Goal: Task Accomplishment & Management: Complete application form

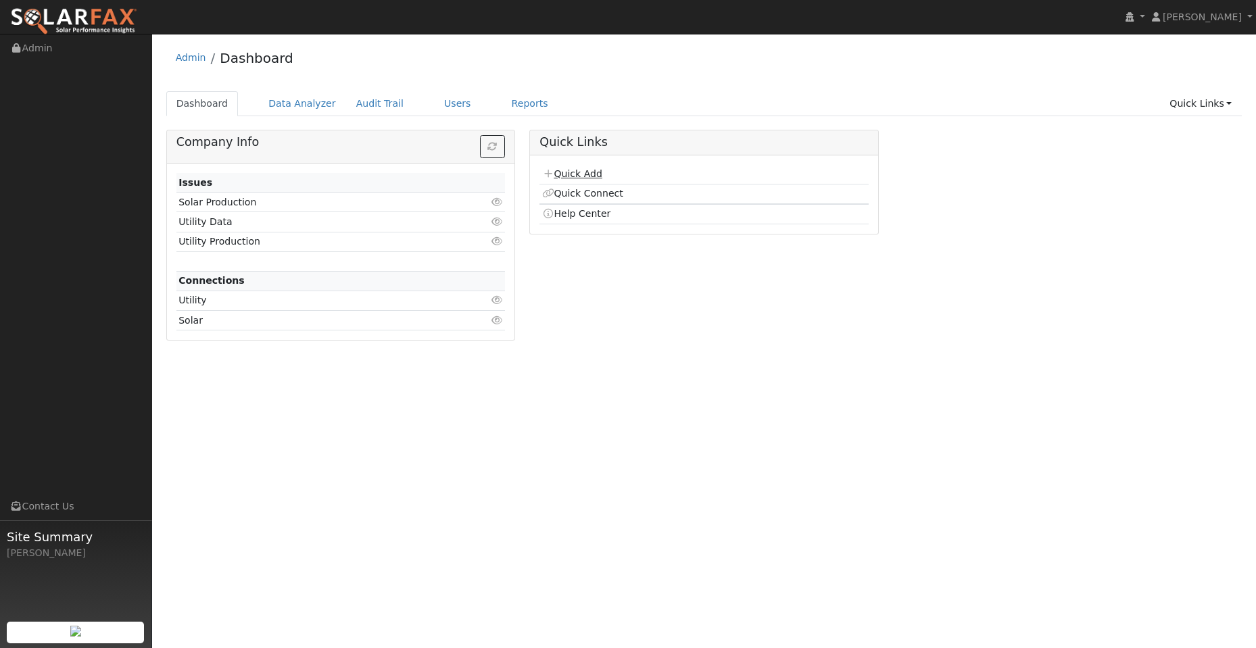
click at [570, 175] on link "Quick Add" at bounding box center [572, 173] width 60 height 11
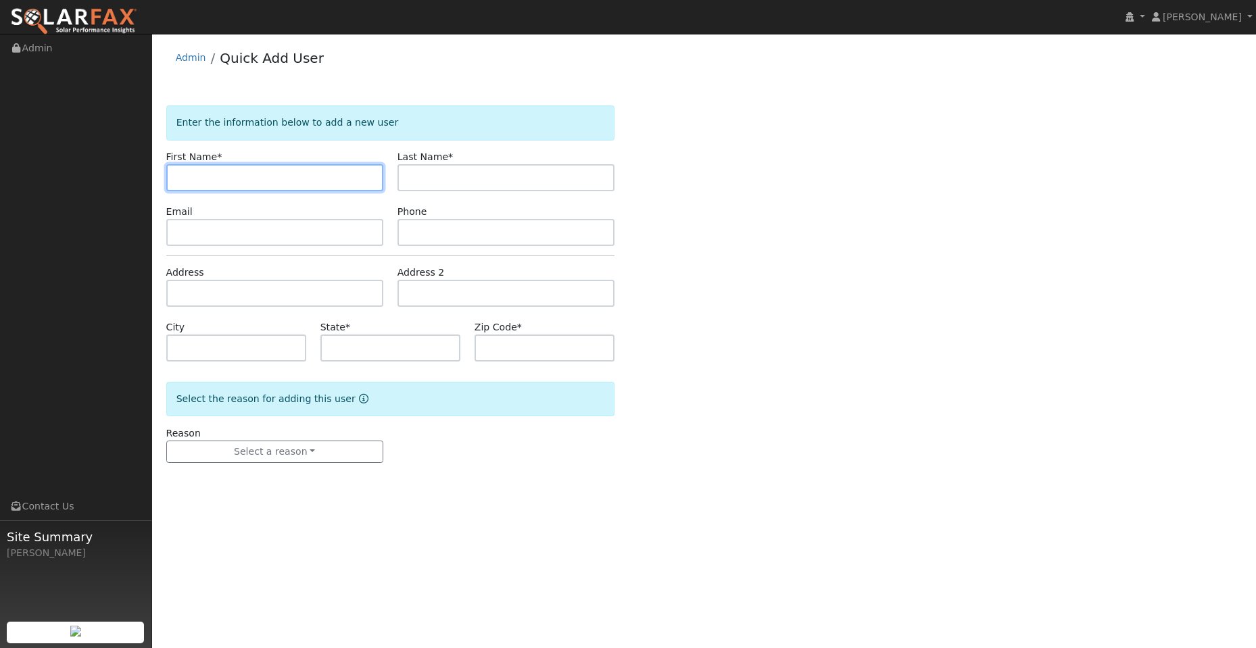
click at [183, 177] on input "text" at bounding box center [274, 177] width 217 height 27
paste input "Jimi"
click at [180, 179] on input "Jimi" at bounding box center [274, 177] width 217 height 27
type input "Jimi"
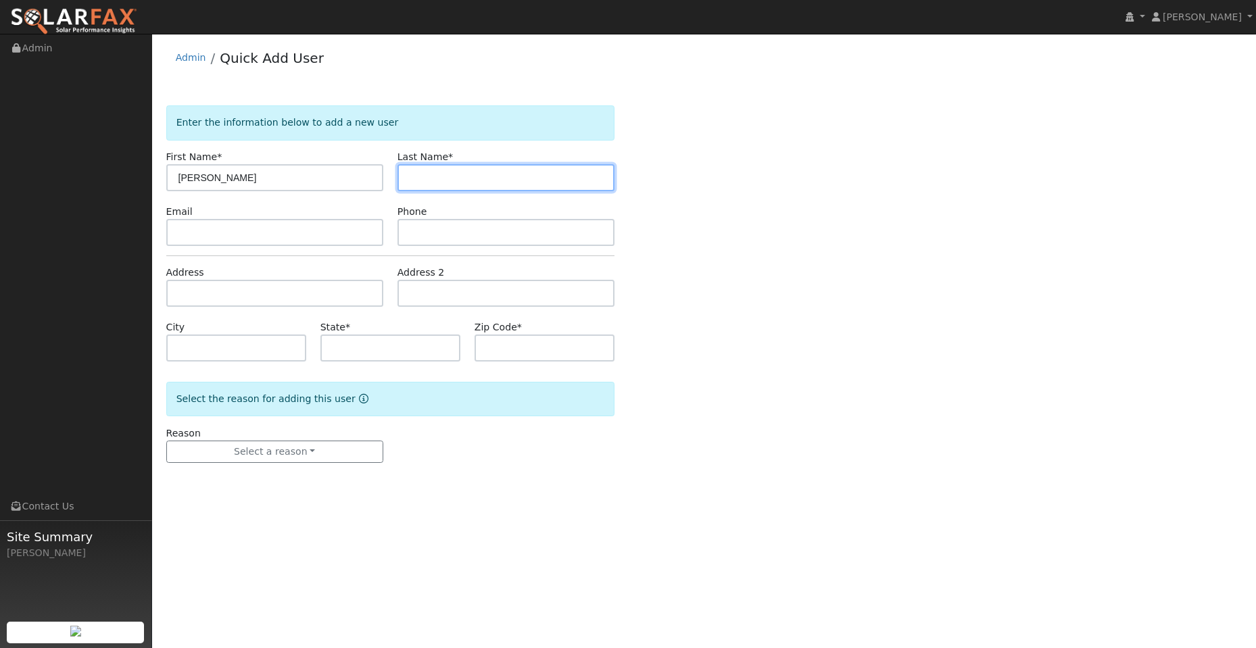
click at [447, 184] on input "text" at bounding box center [505, 177] width 217 height 27
click at [420, 177] on input "text" at bounding box center [505, 177] width 217 height 27
paste input "Ocampo"
click at [408, 178] on input "Ocampo" at bounding box center [505, 177] width 217 height 27
type input "Ocampo"
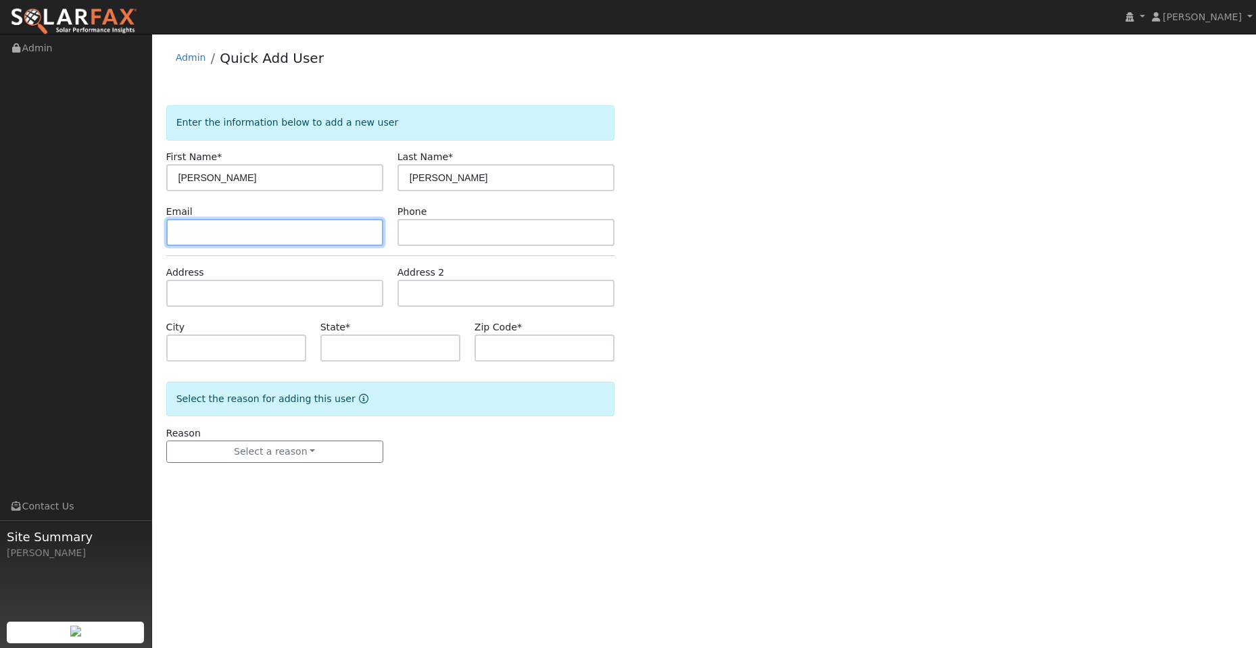
click at [295, 231] on input "text" at bounding box center [274, 232] width 217 height 27
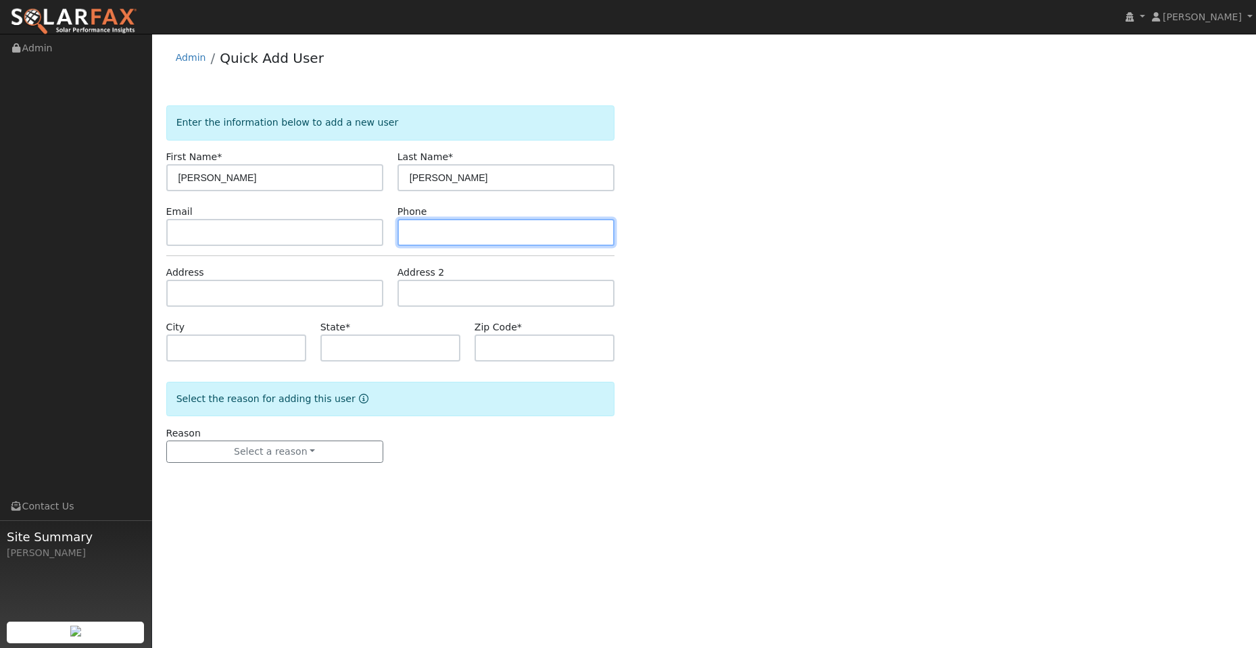
drag, startPoint x: 515, startPoint y: 233, endPoint x: 478, endPoint y: 233, distance: 37.2
click at [514, 233] on input "text" at bounding box center [505, 232] width 217 height 27
paste input "(530) 219-6706"
click at [412, 232] on input "(530) 219-6706" at bounding box center [505, 232] width 217 height 27
type input "(530) 219-6706"
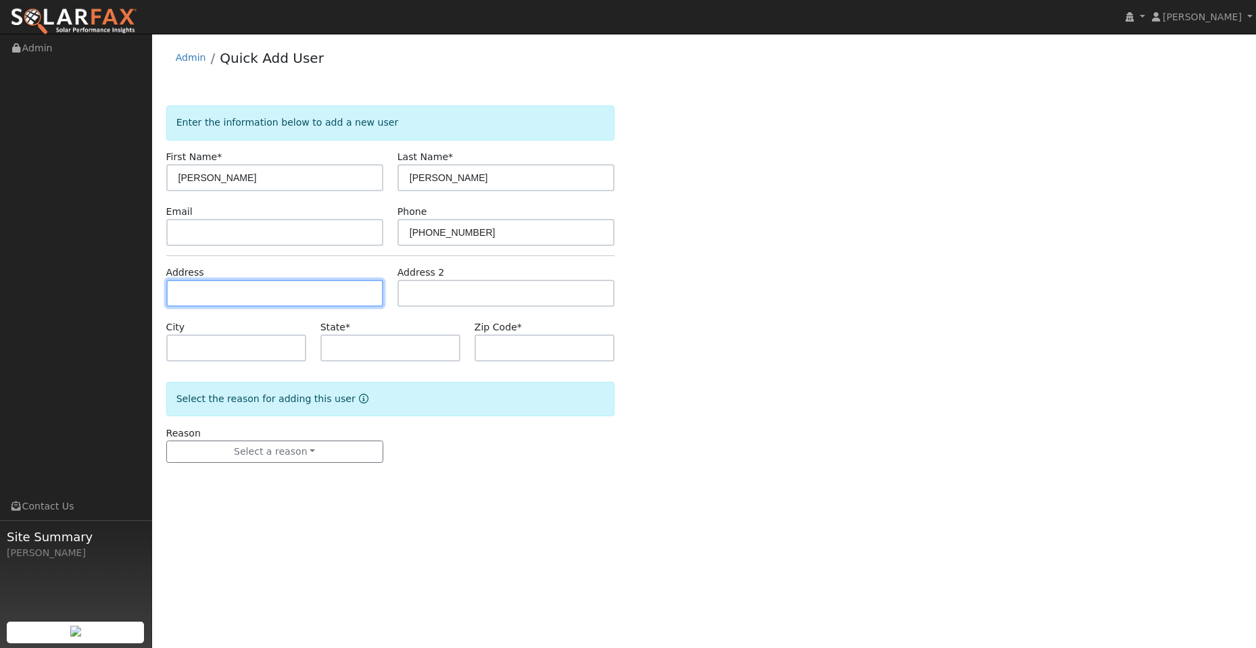
click at [207, 297] on input "text" at bounding box center [274, 293] width 217 height 27
click at [208, 290] on input "text" at bounding box center [274, 293] width 217 height 27
paste input "1501 Auburn Way"
type input "1501 Auburn Way"
type input "Woodland"
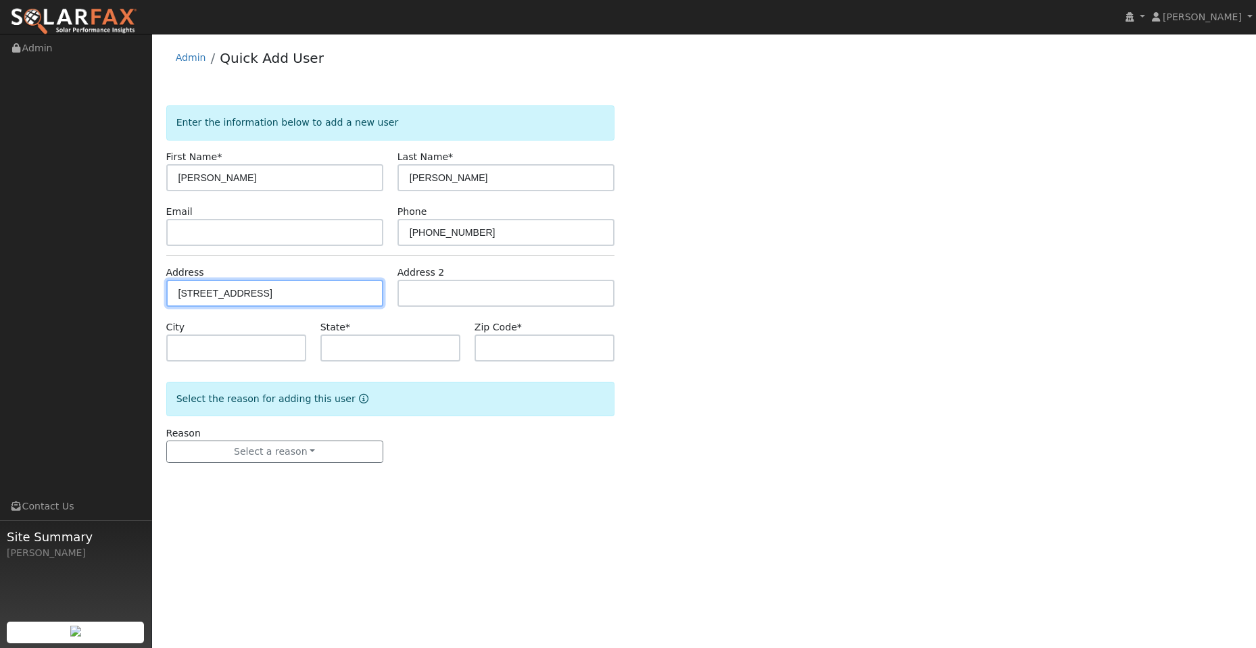
type input "CA"
type input "95695"
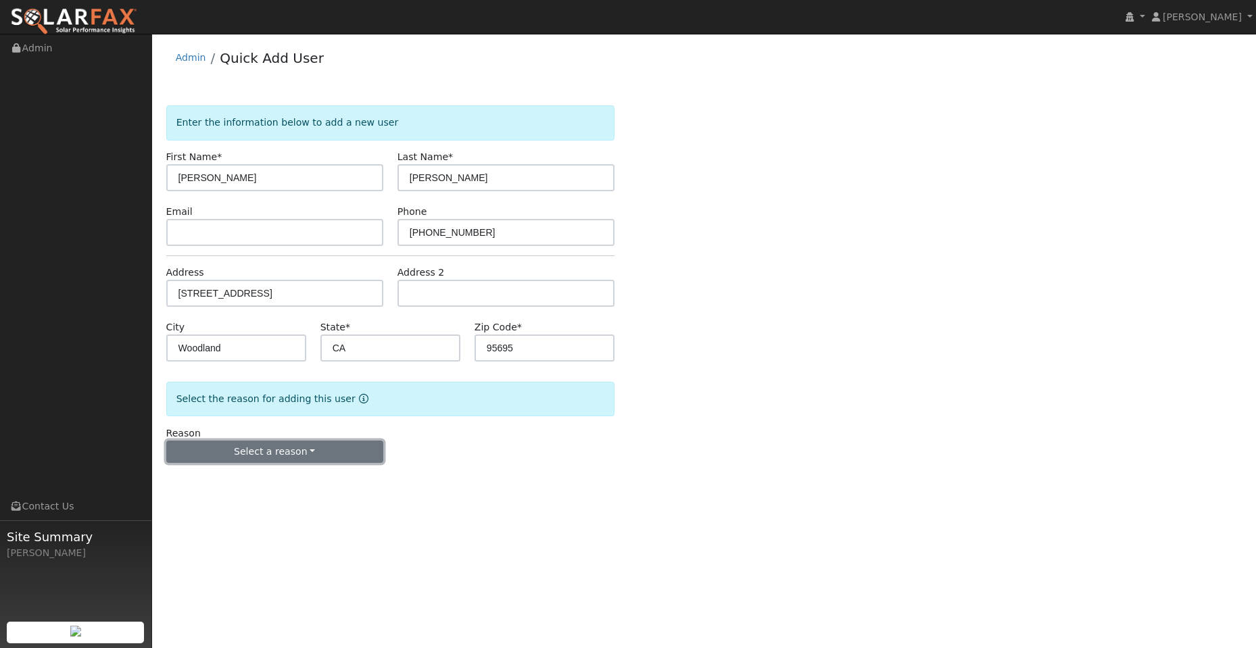
click at [310, 454] on button "Select a reason" at bounding box center [274, 452] width 217 height 23
click at [255, 480] on link "New lead" at bounding box center [241, 479] width 149 height 19
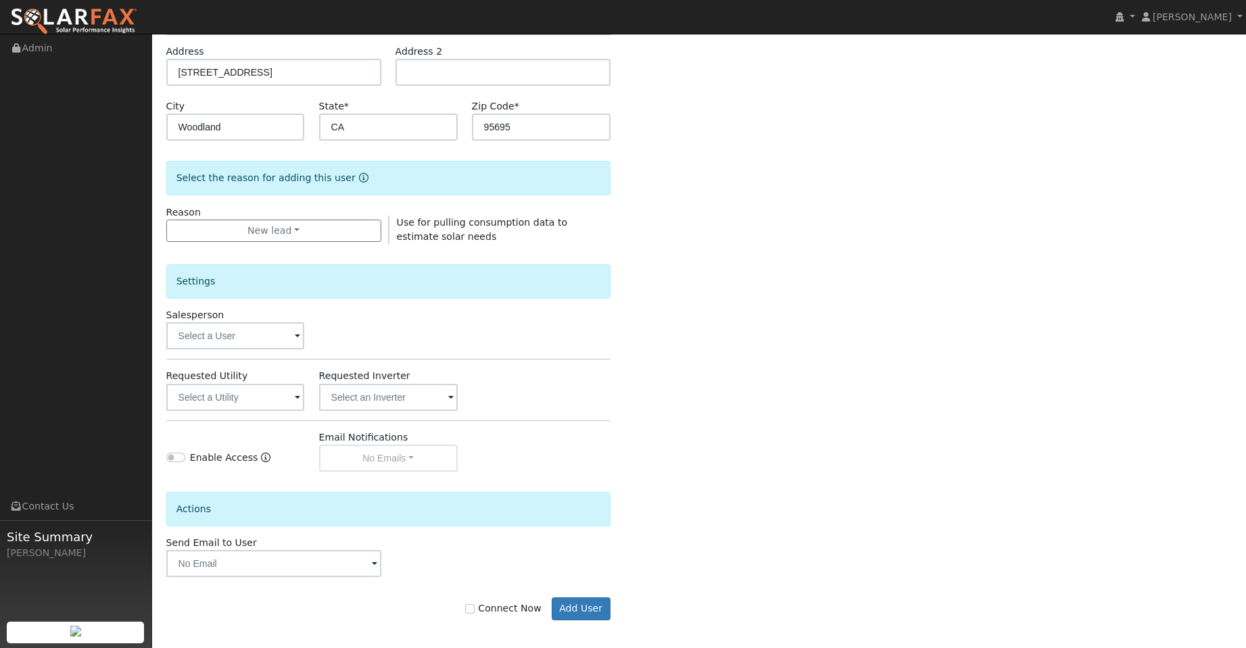
scroll to position [227, 0]
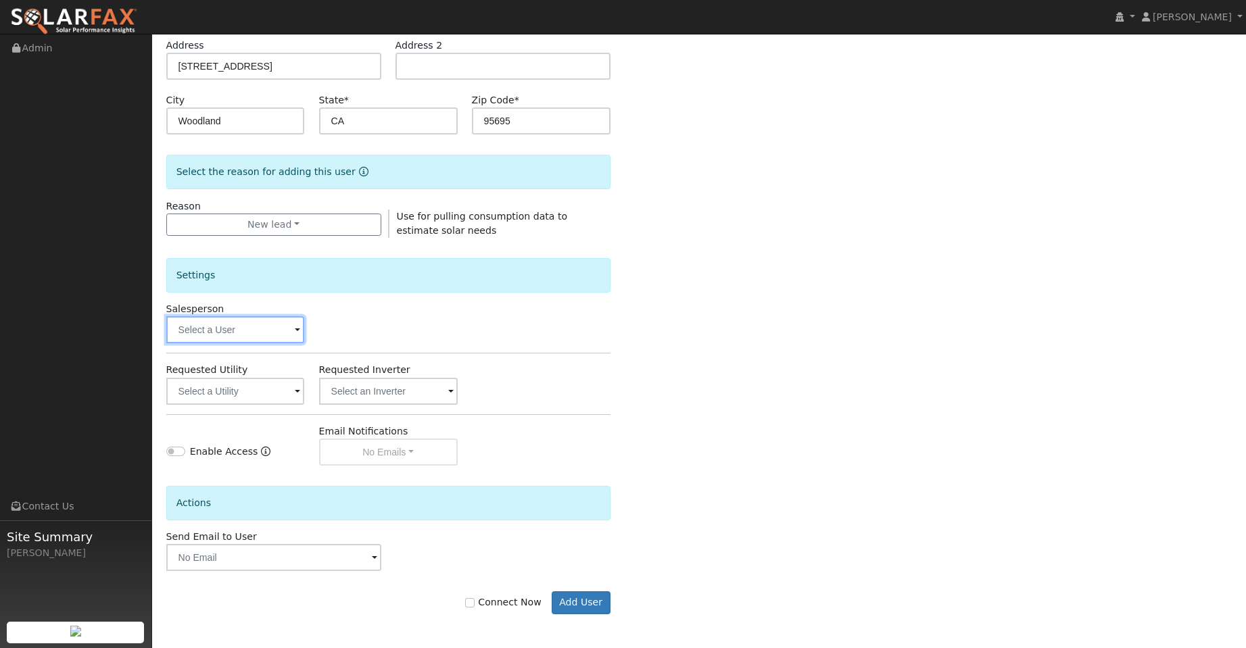
click at [255, 328] on input "text" at bounding box center [235, 329] width 139 height 27
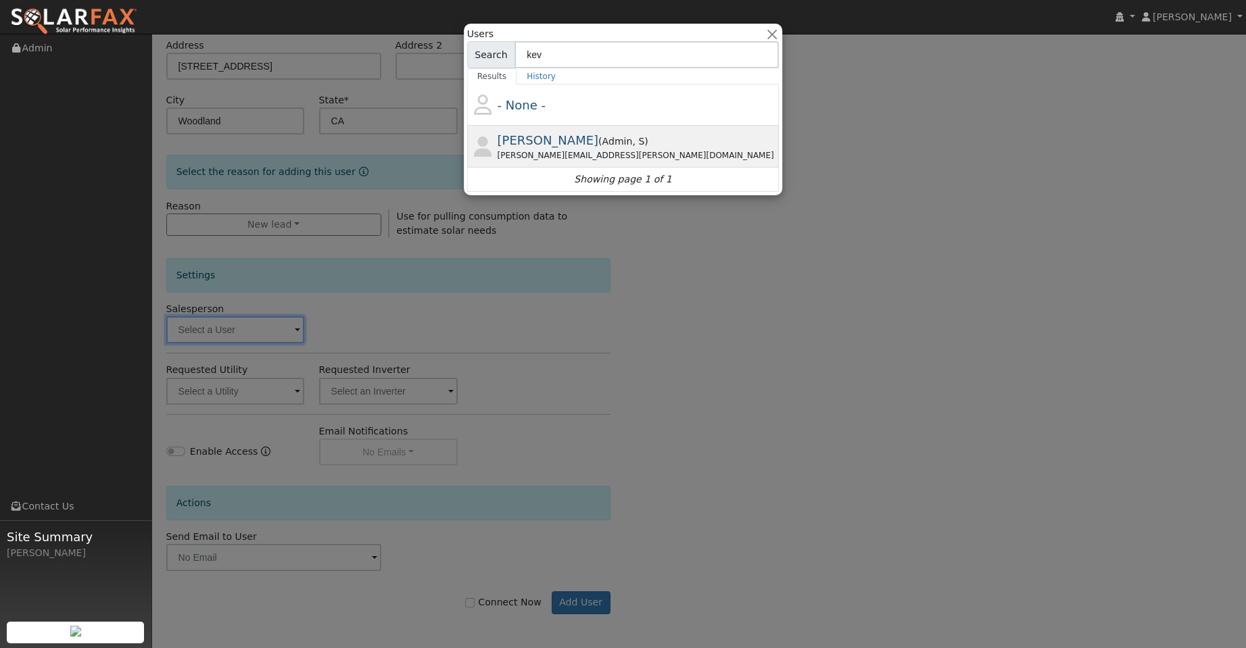
type input "kev"
click at [602, 147] on span "Admin" at bounding box center [617, 141] width 30 height 11
type input "Kevin Bedard"
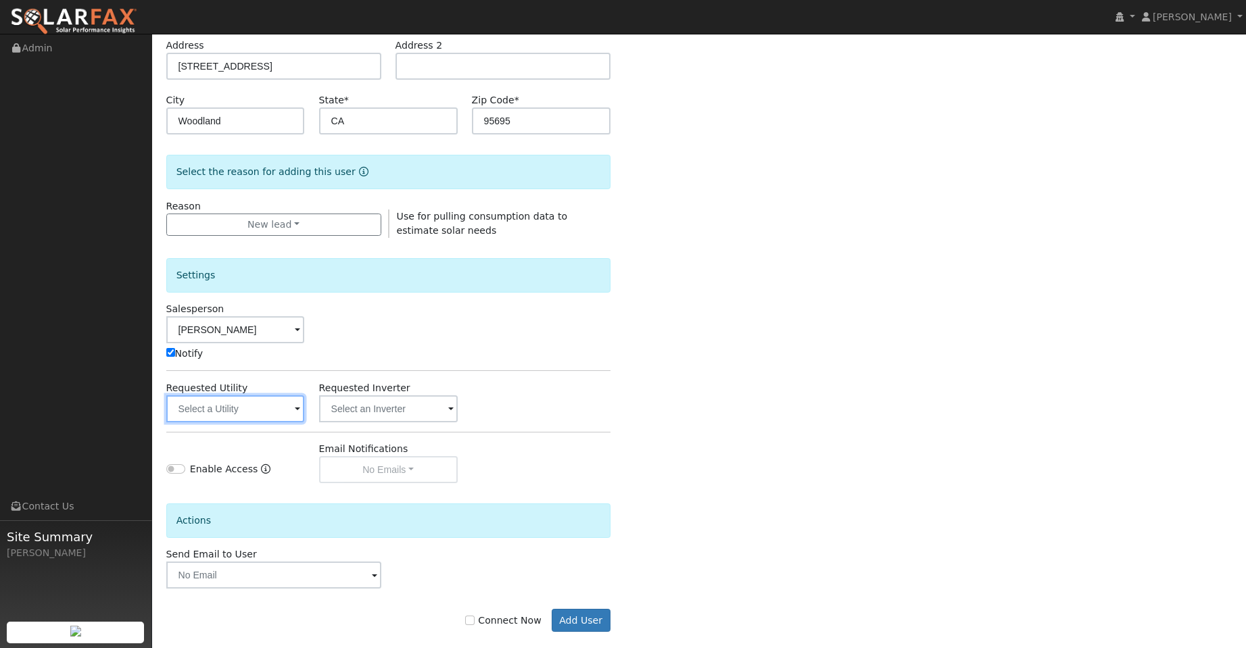
click at [259, 395] on input "text" at bounding box center [235, 408] width 139 height 27
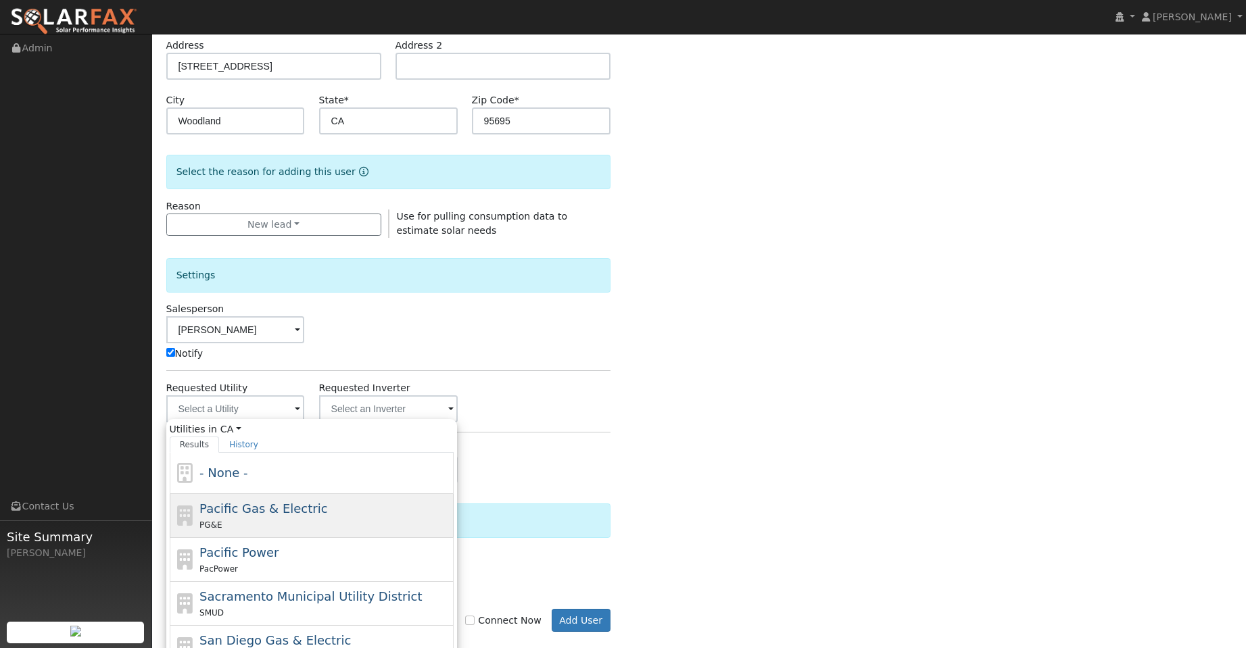
click at [334, 511] on div "Pacific Gas & Electric PG&E" at bounding box center [324, 515] width 251 height 32
type input "Pacific Gas & Electric"
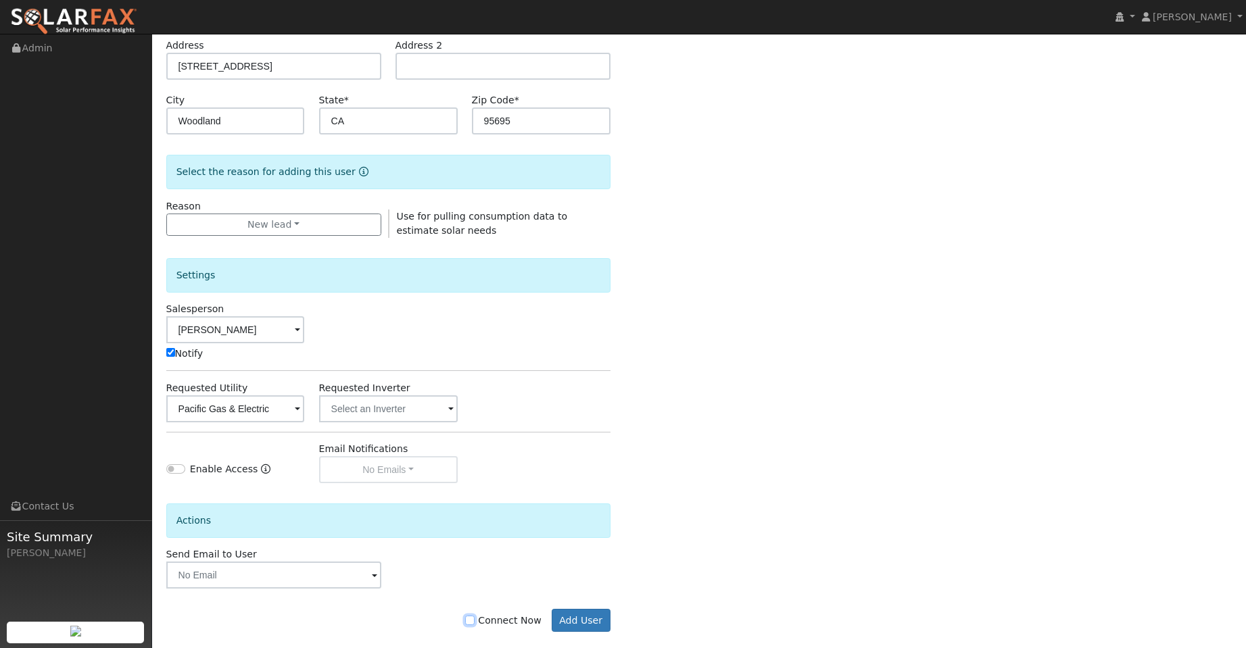
click at [474, 622] on input "Connect Now" at bounding box center [469, 620] width 9 height 9
checkbox input "true"
click at [575, 614] on button "Add User" at bounding box center [580, 620] width 59 height 23
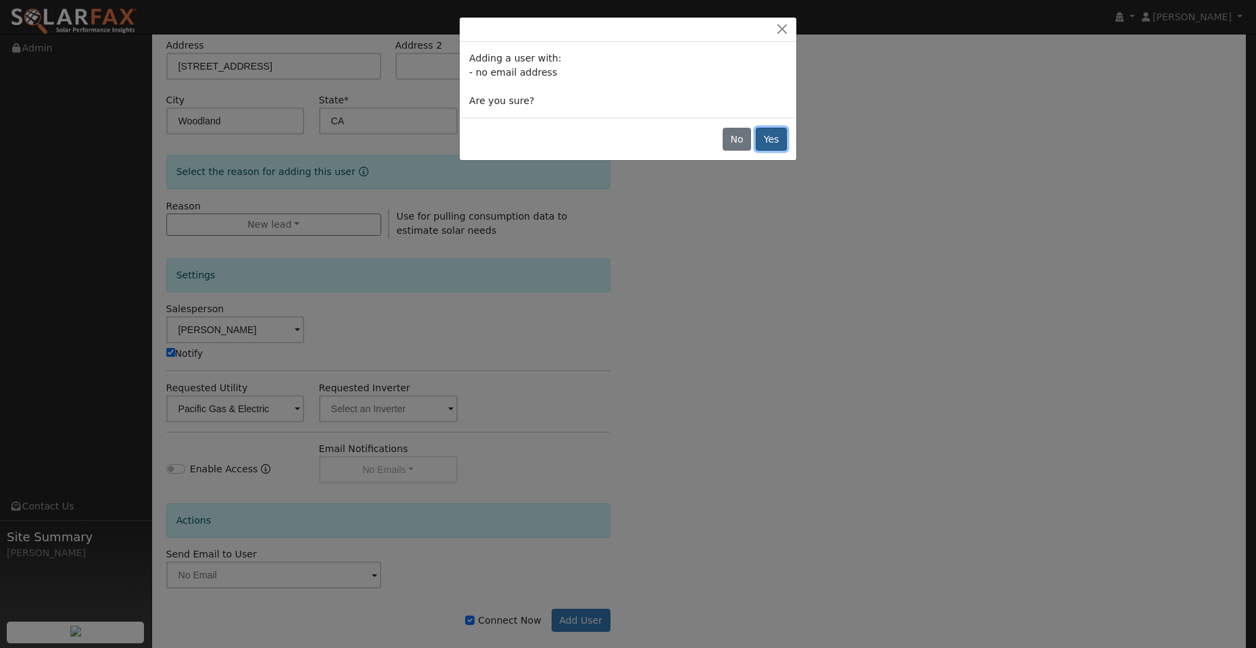
click at [781, 136] on button "Yes" at bounding box center [771, 139] width 31 height 23
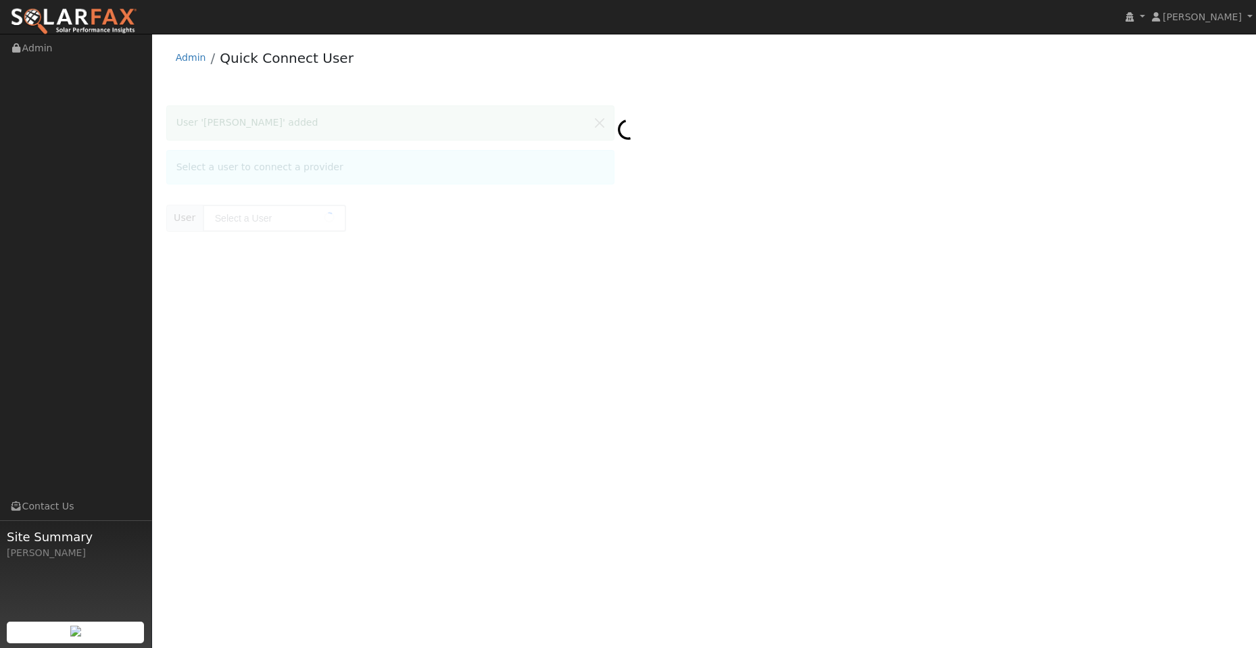
type input "[PERSON_NAME]"
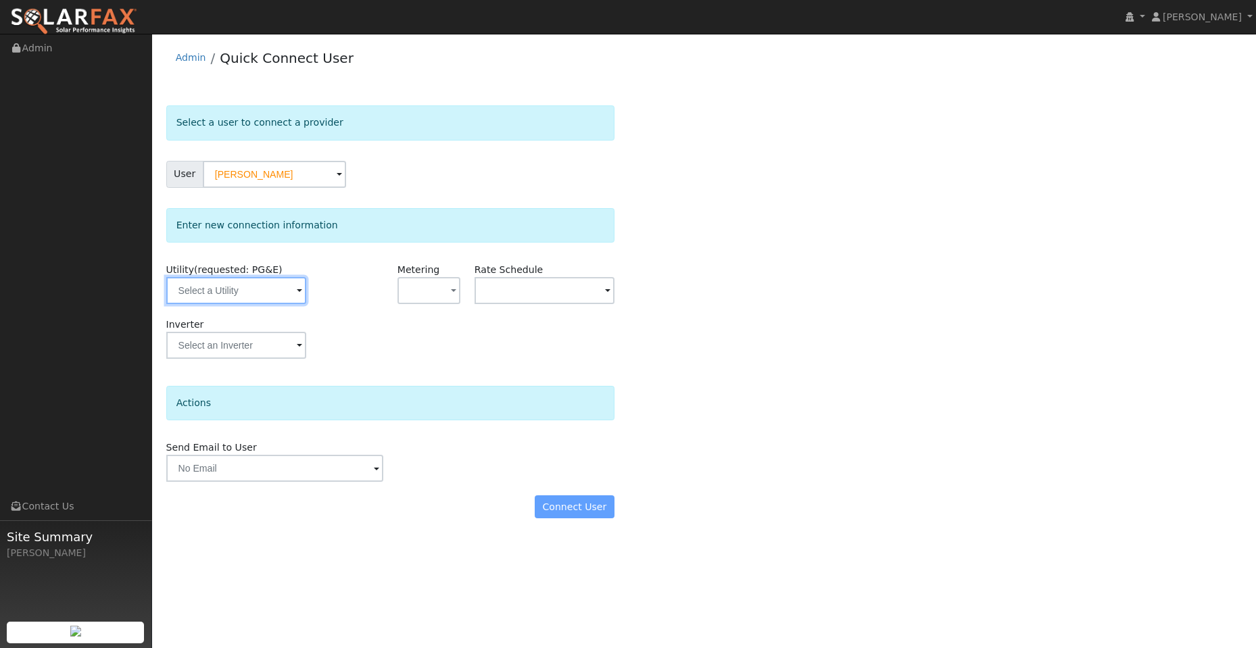
click at [222, 278] on input "text" at bounding box center [236, 290] width 140 height 27
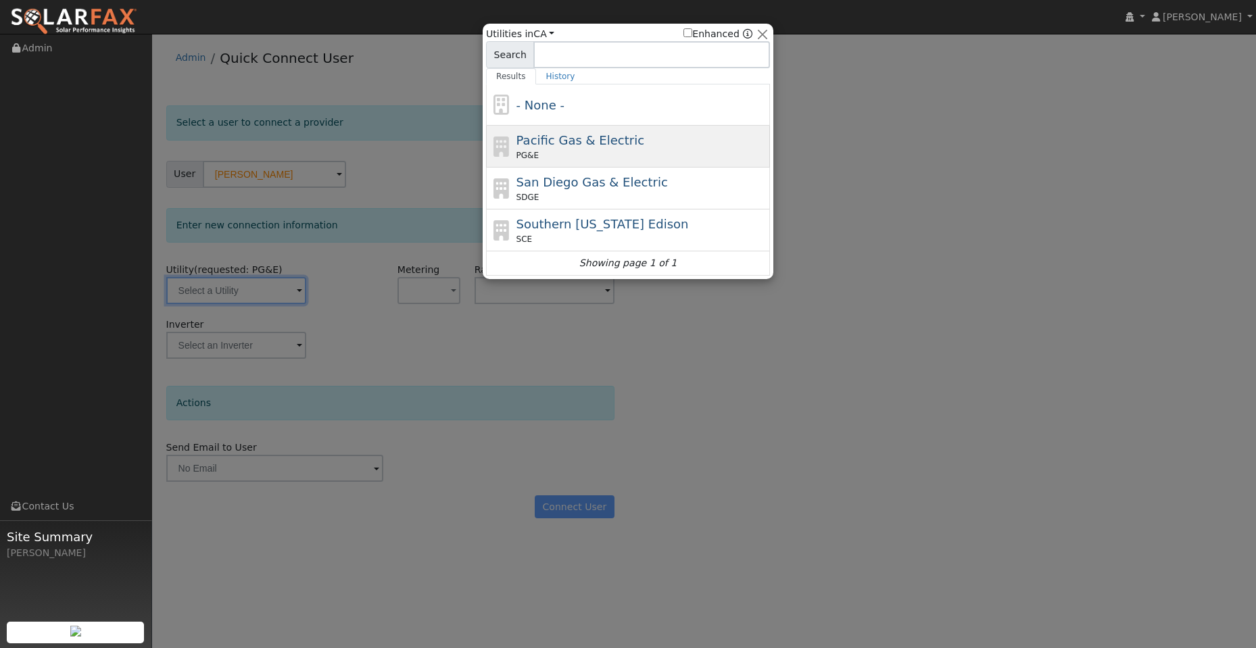
click at [558, 155] on div "PG&E" at bounding box center [641, 155] width 251 height 12
type input "PG&E"
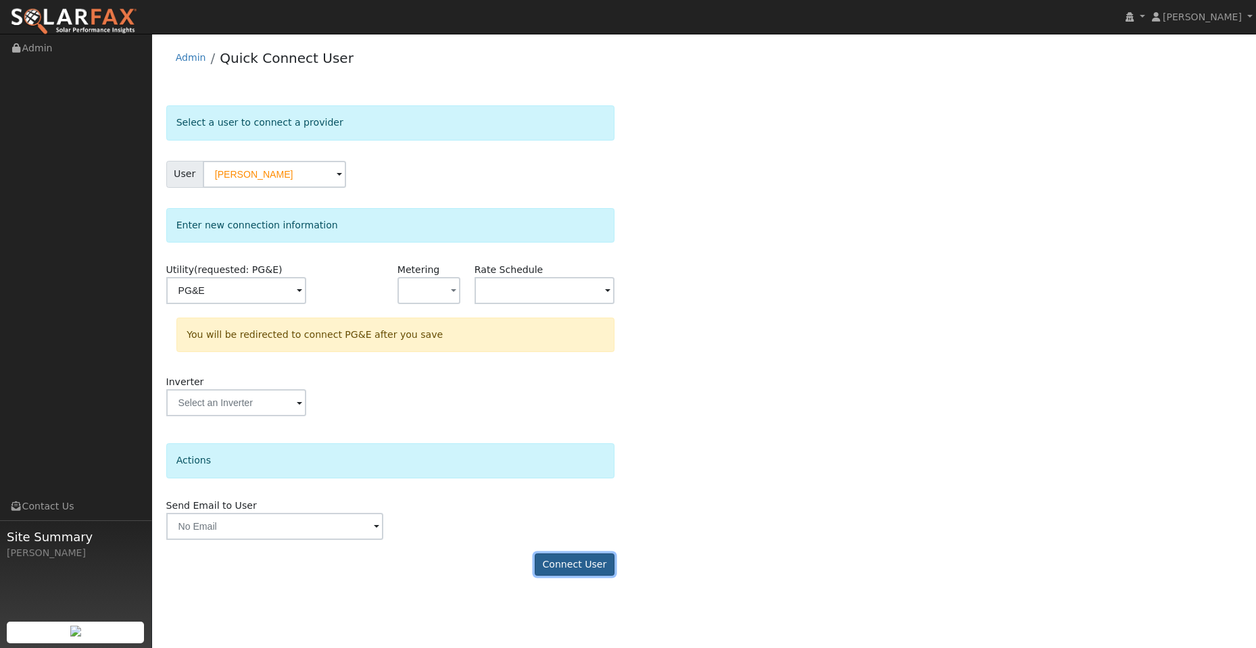
click at [589, 565] on button "Connect User" at bounding box center [575, 564] width 80 height 23
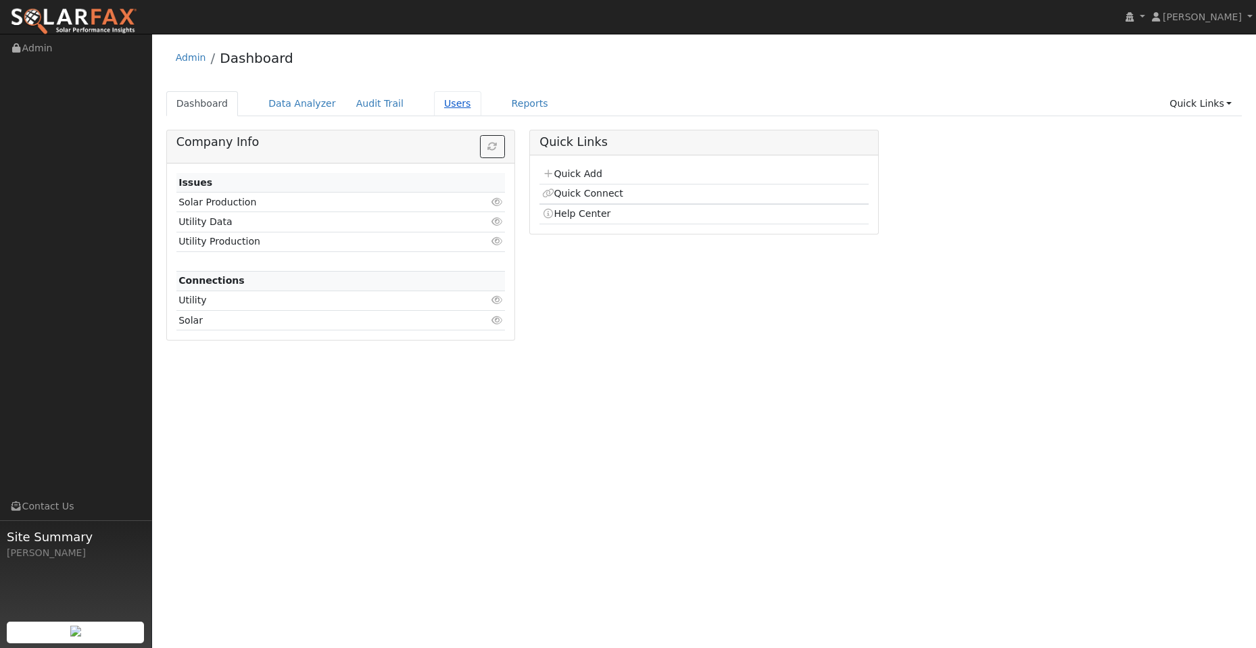
click at [434, 98] on link "Users" at bounding box center [457, 103] width 47 height 25
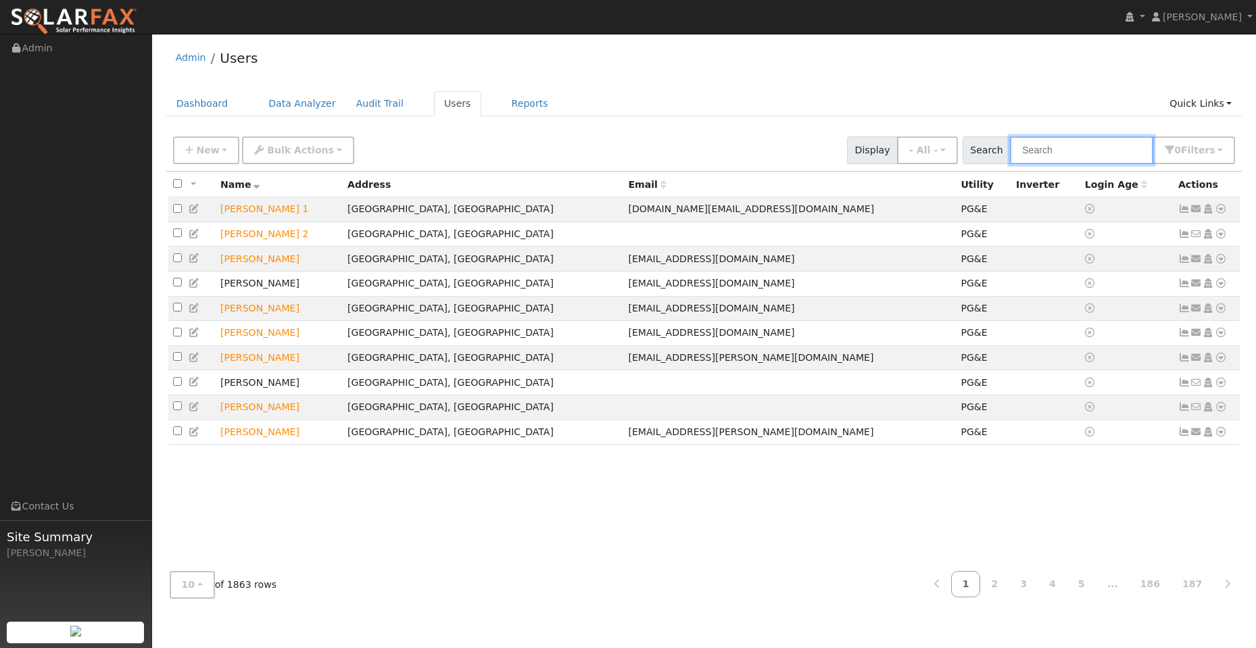
click at [1045, 143] on input "text" at bounding box center [1081, 151] width 143 height 28
paste input "[PERSON_NAME]"
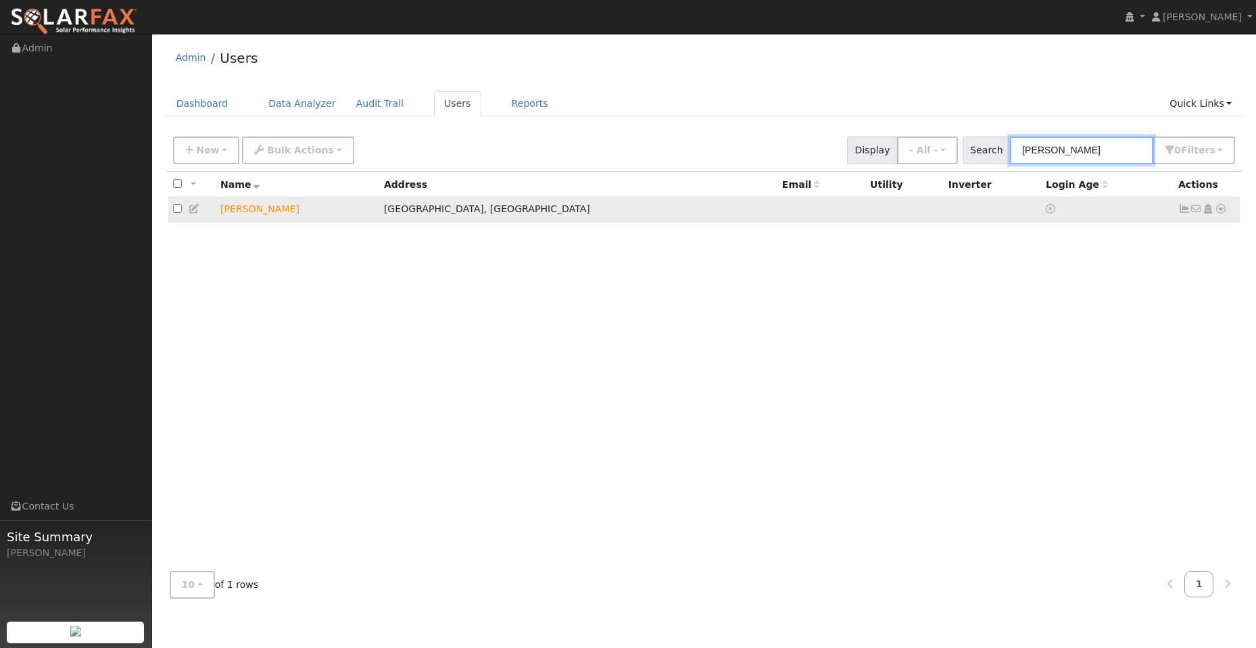
type input "[PERSON_NAME]"
click at [1221, 209] on icon at bounding box center [1220, 208] width 12 height 9
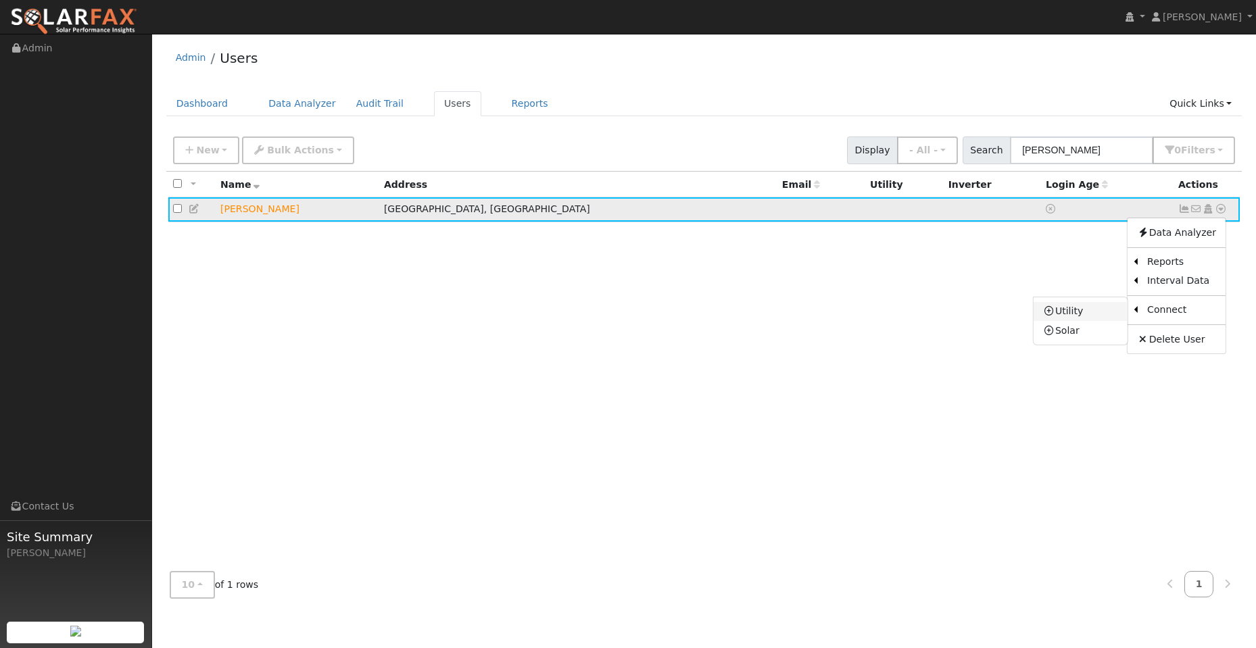
click at [1090, 307] on link "Utility" at bounding box center [1080, 311] width 94 height 19
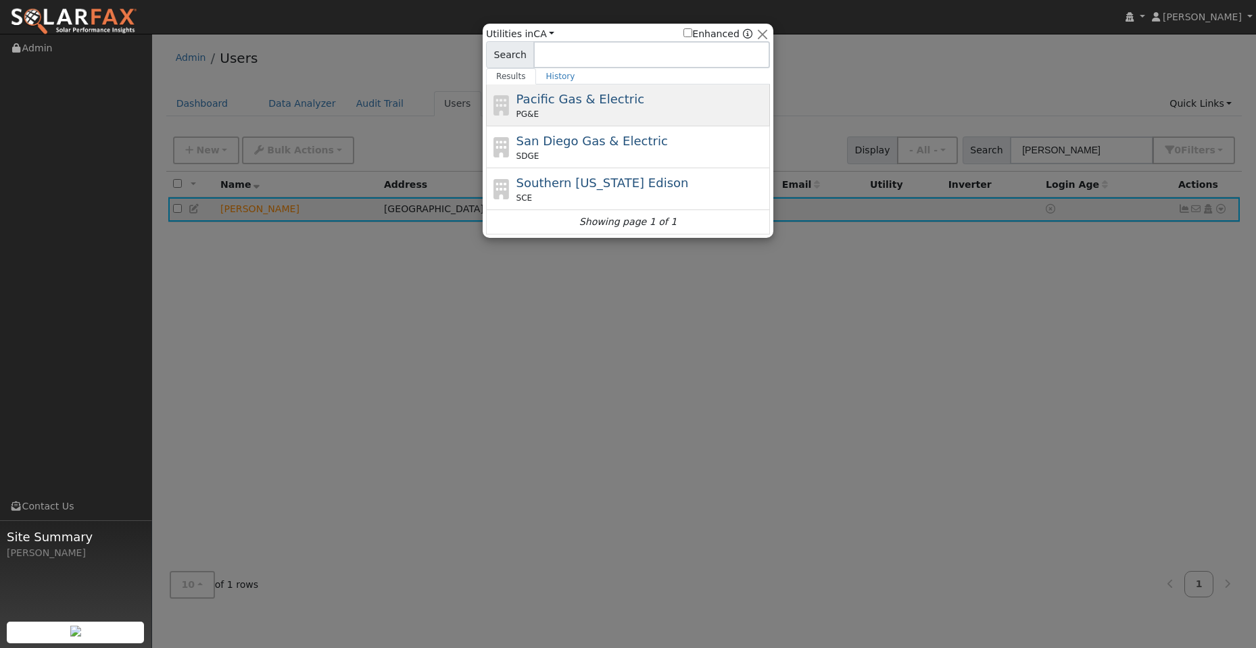
click at [656, 110] on div "PG&E" at bounding box center [641, 114] width 251 height 12
